Goal: Answer question/provide support

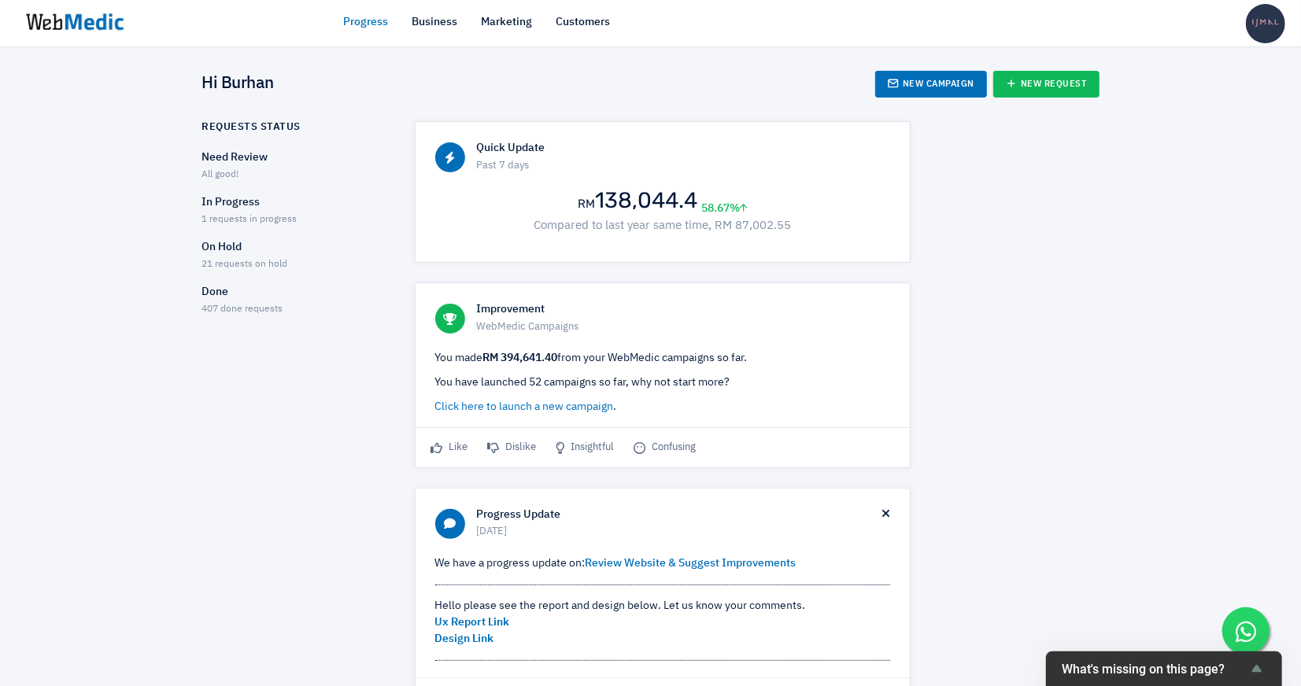
click at [263, 208] on p "In Progress" at bounding box center [294, 202] width 185 height 17
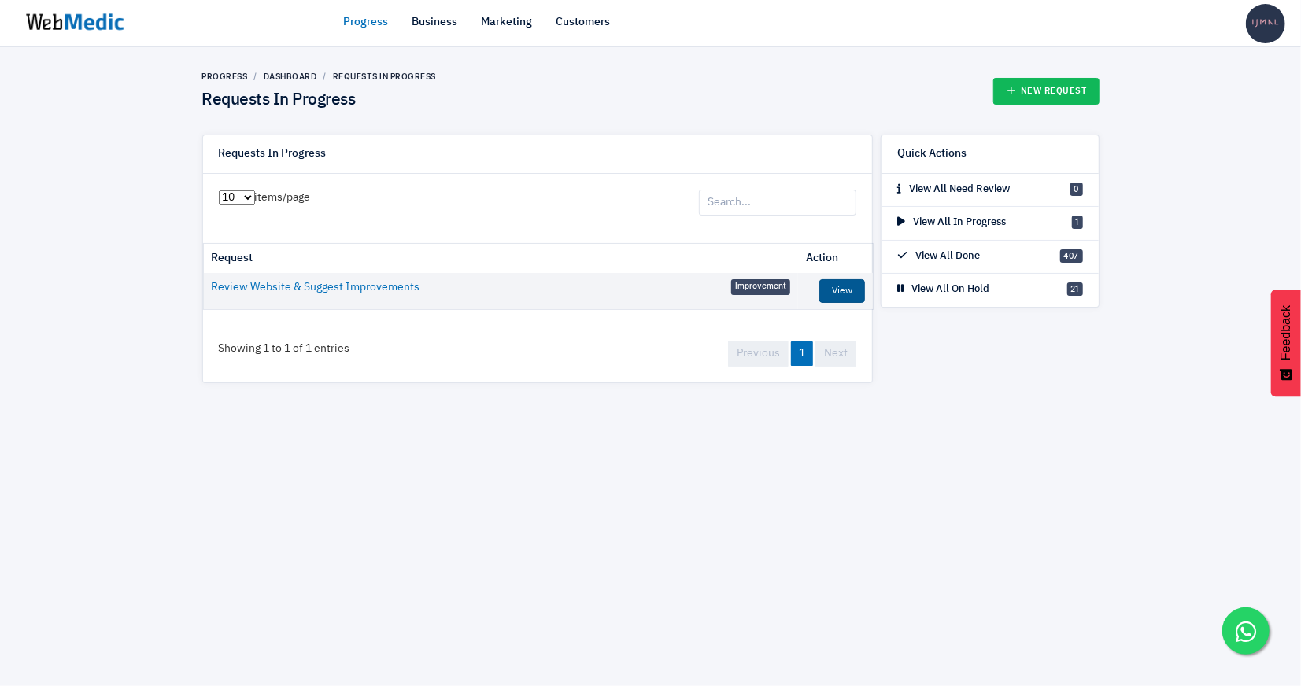
click at [830, 283] on link "View" at bounding box center [842, 291] width 46 height 24
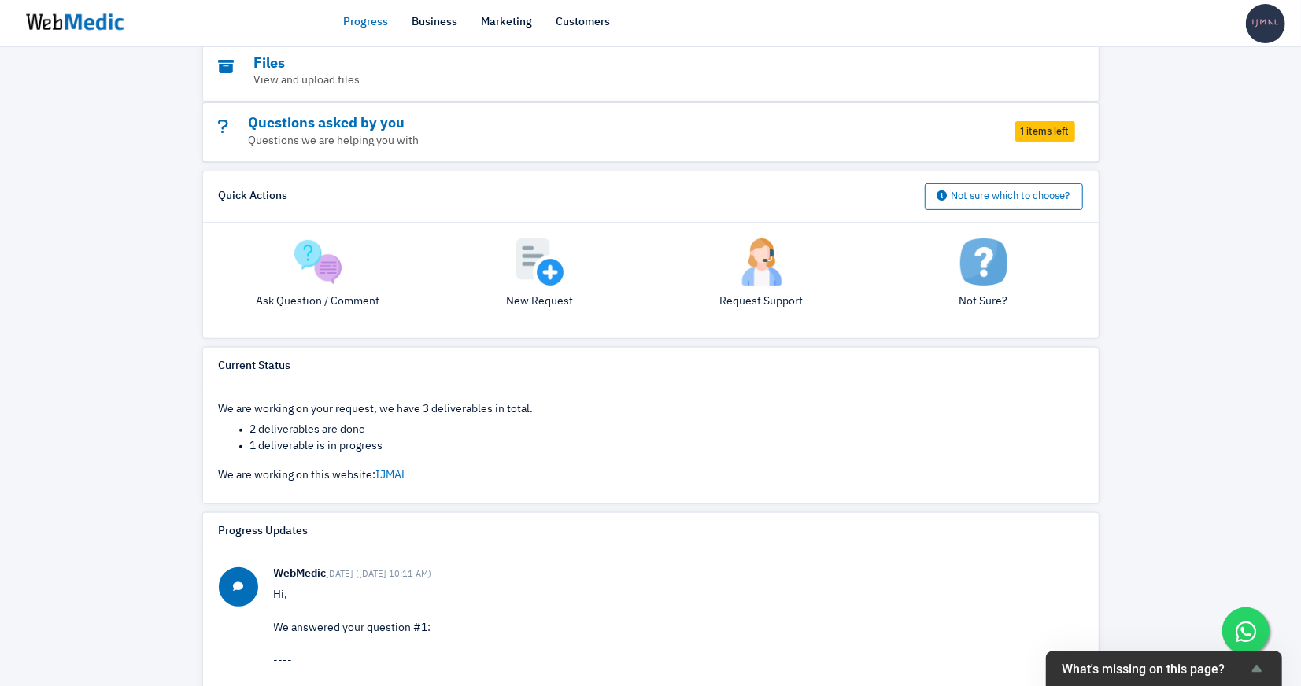
scroll to position [195, 0]
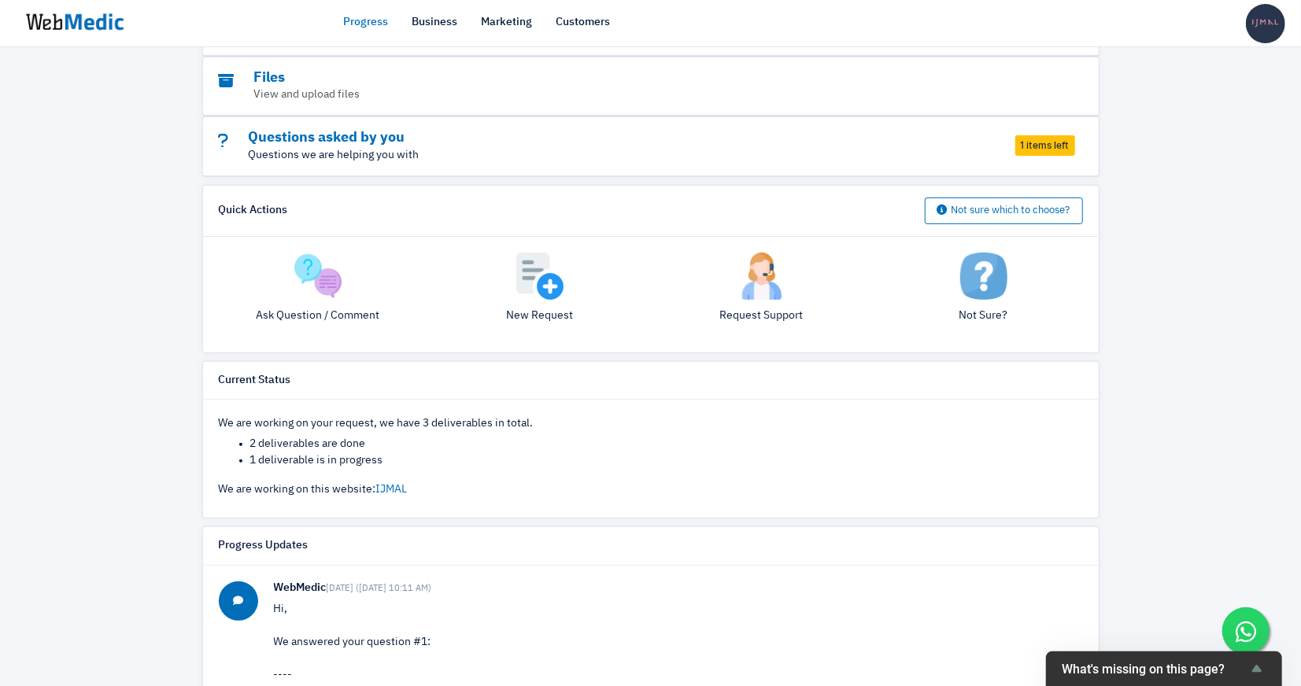
click at [934, 148] on p "Questions we are helping you with" at bounding box center [608, 155] width 778 height 17
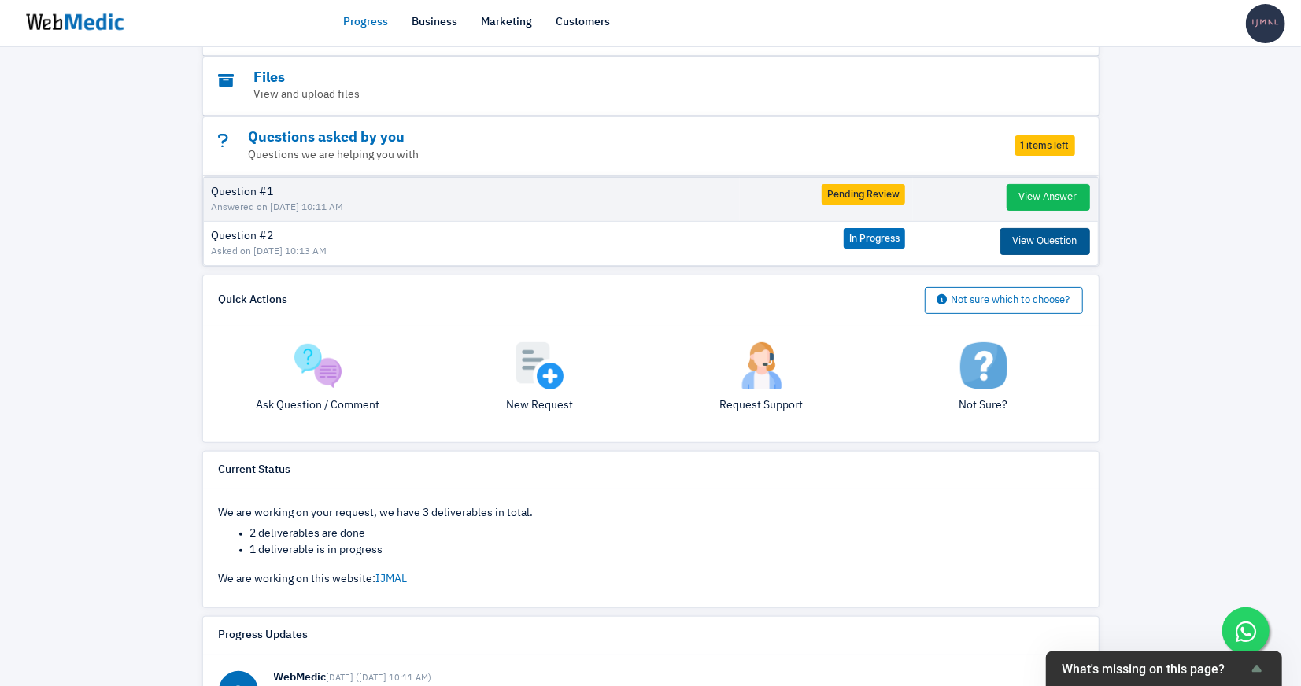
click at [1040, 239] on button "View Question" at bounding box center [1045, 241] width 90 height 27
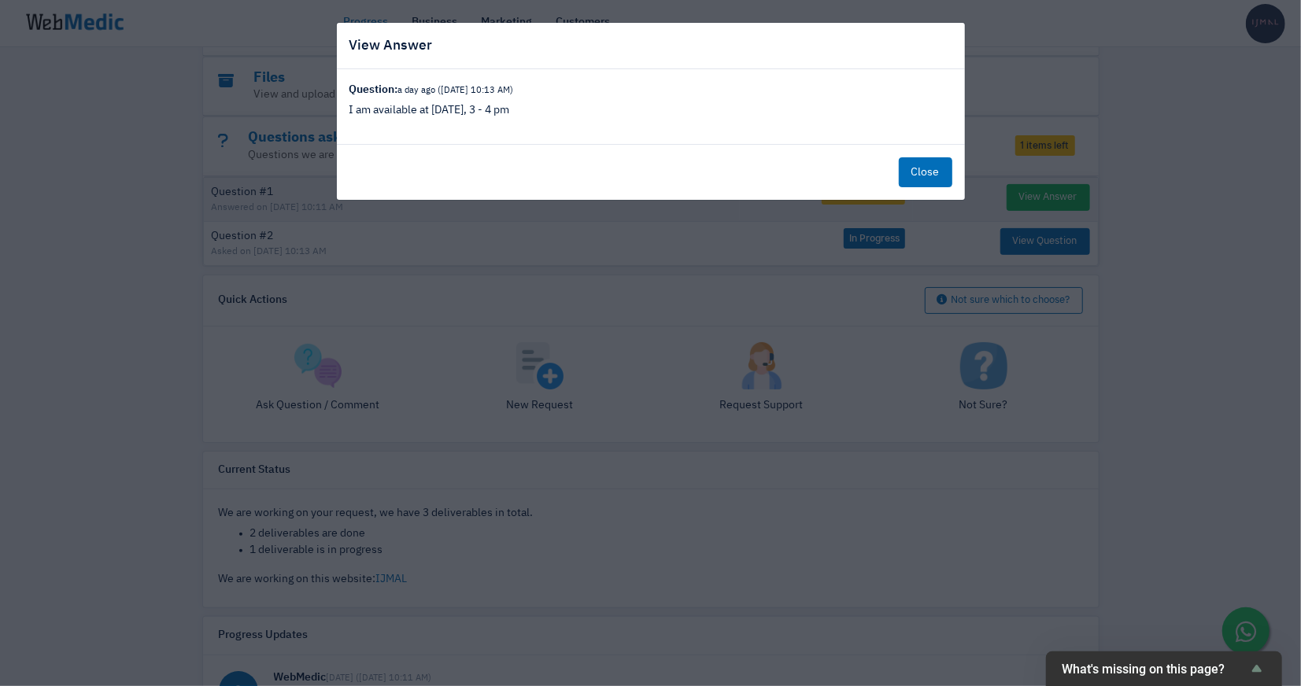
click at [946, 175] on button "Close" at bounding box center [926, 172] width 54 height 30
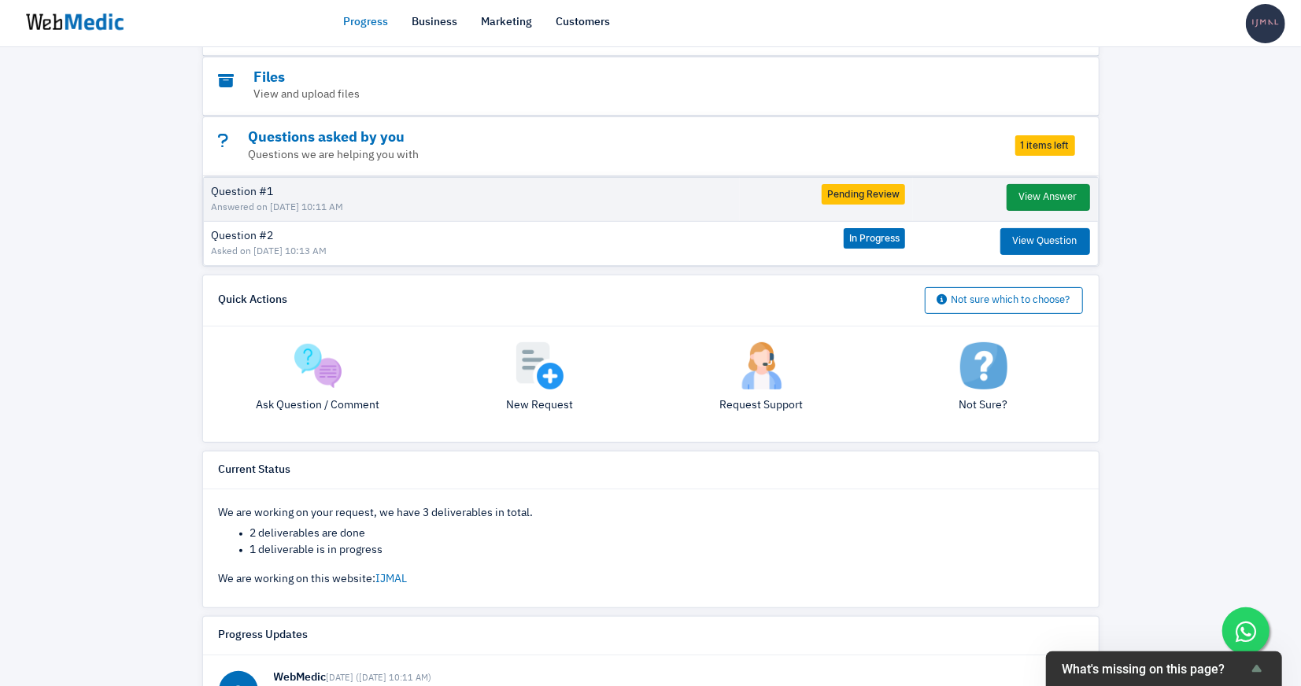
click at [1039, 202] on button "View Answer" at bounding box center [1048, 197] width 83 height 27
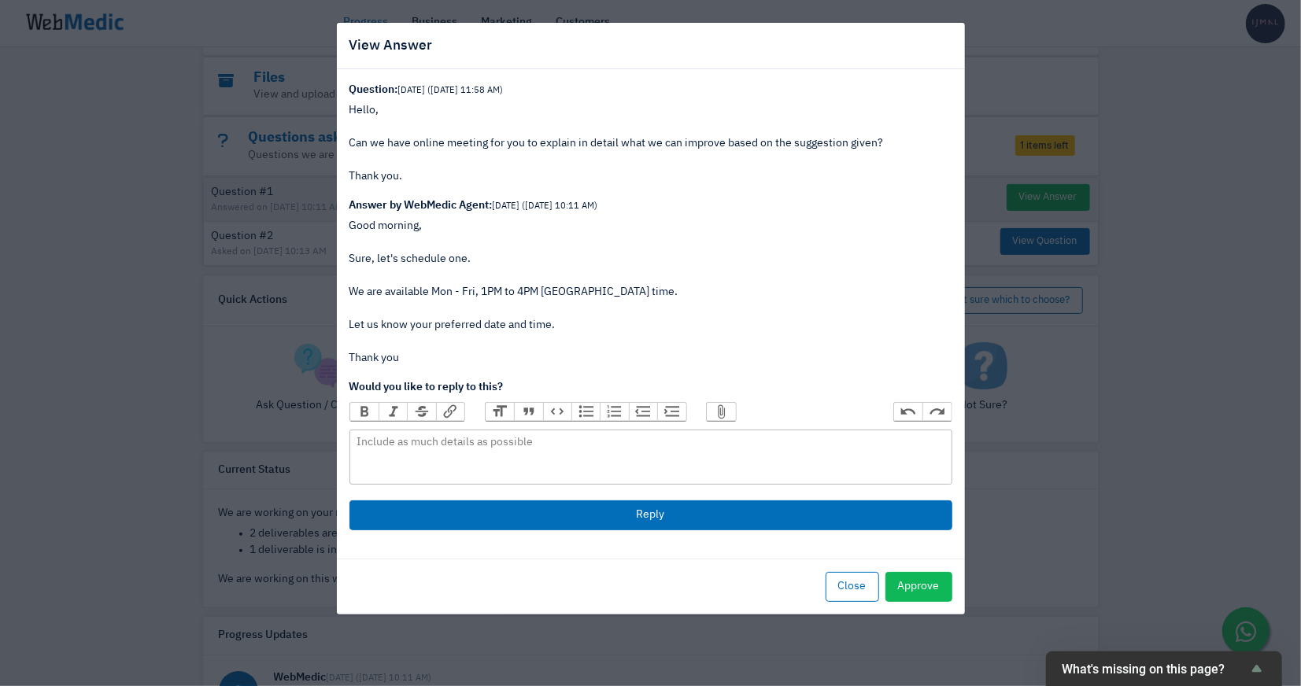
click at [1125, 198] on div "View Answer Question: 5 days ago (7/8/2025 11:58 AM) Hello, Can we have online …" at bounding box center [650, 343] width 1301 height 686
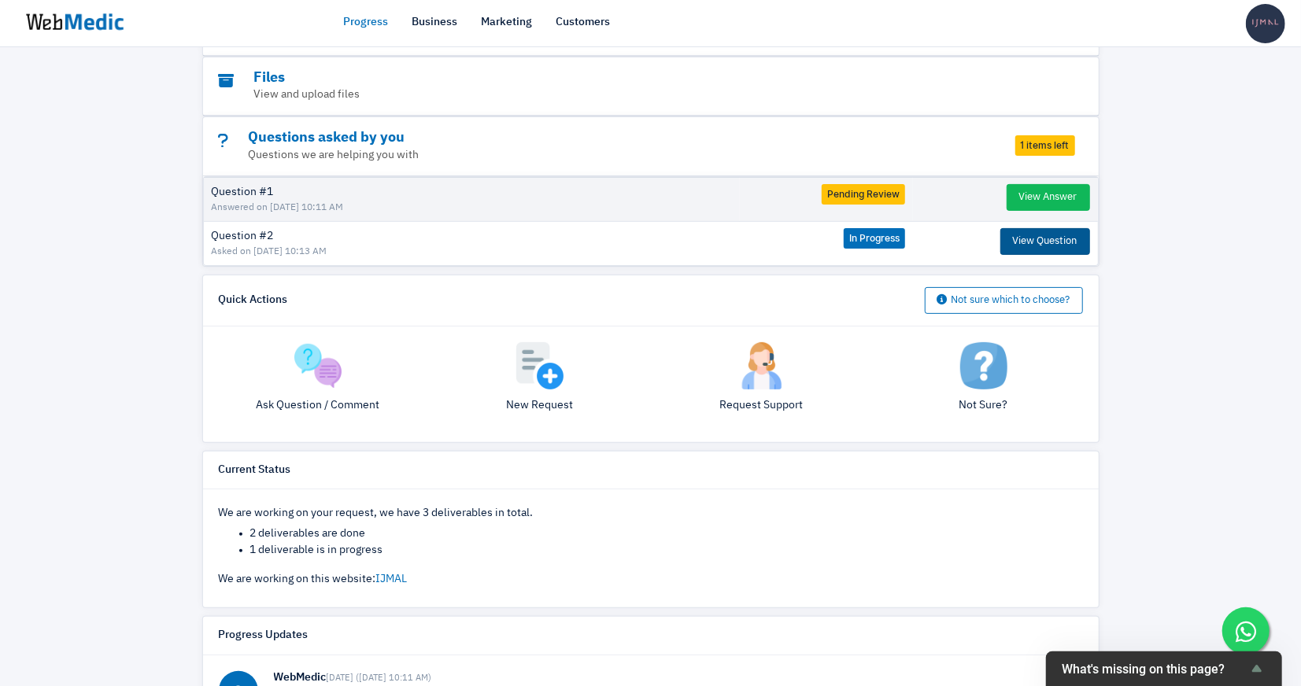
click at [1050, 235] on button "View Question" at bounding box center [1045, 241] width 90 height 27
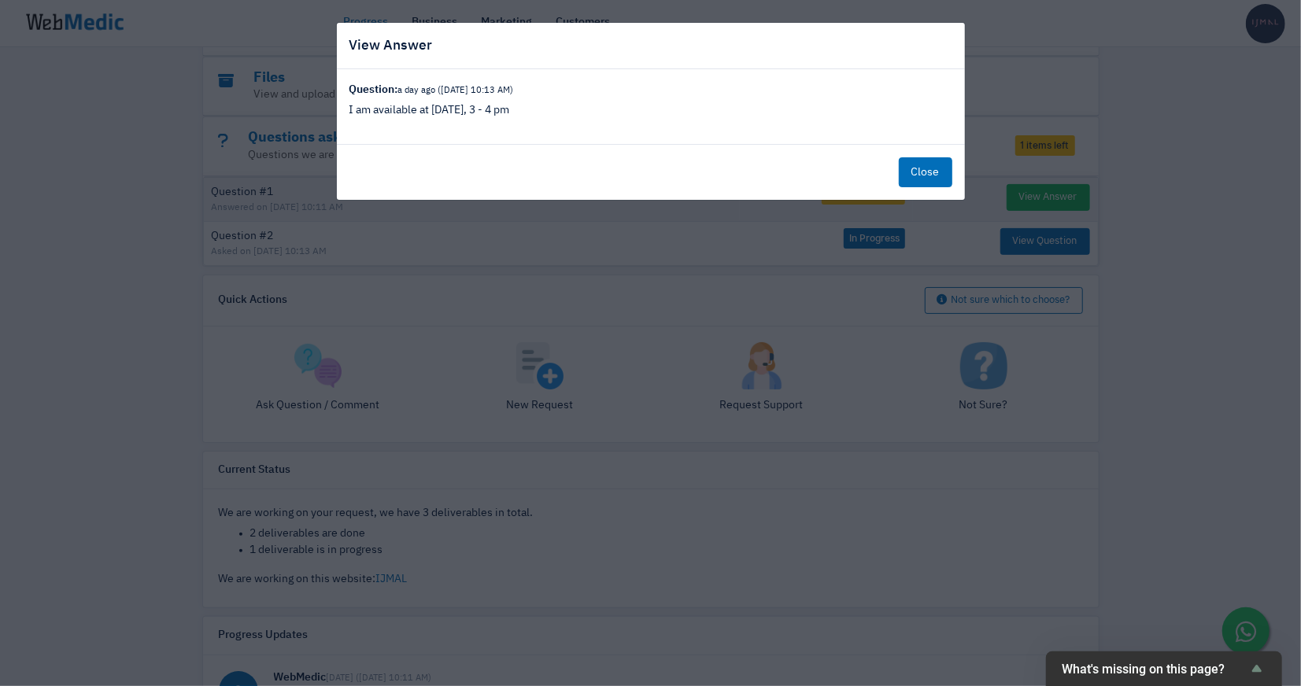
click at [917, 158] on button "Close" at bounding box center [926, 172] width 54 height 30
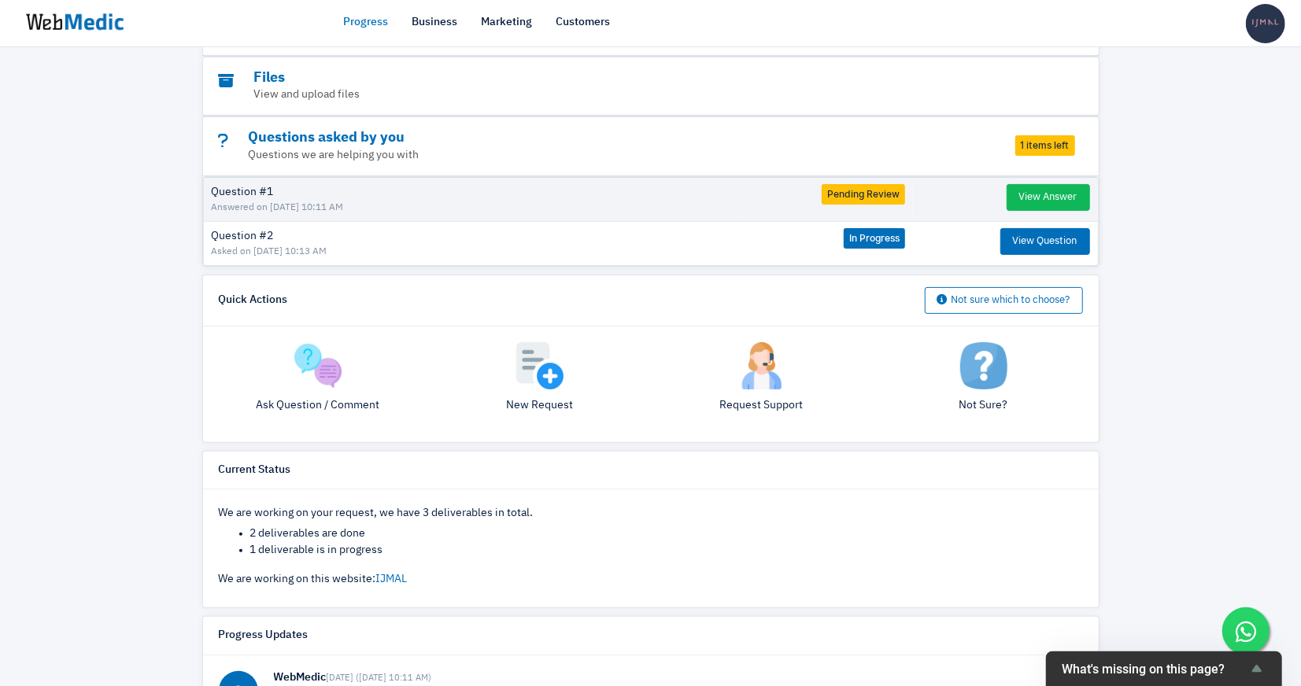
scroll to position [0, 0]
